Goal: Transaction & Acquisition: Purchase product/service

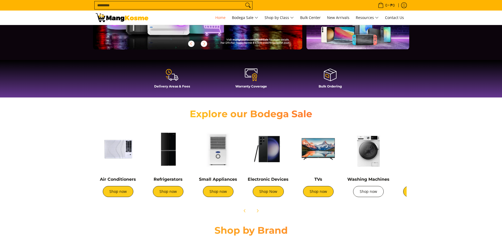
scroll to position [105, 0]
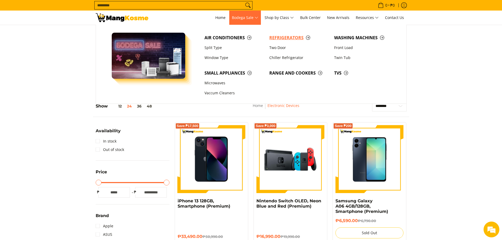
click at [286, 37] on span "Refrigerators" at bounding box center [299, 38] width 60 height 7
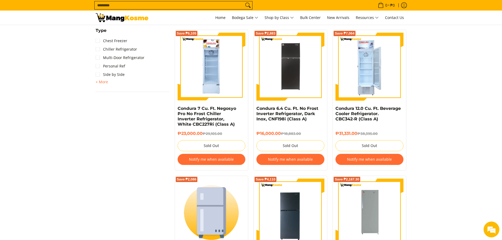
scroll to position [448, 0]
